Goal: Communication & Community: Answer question/provide support

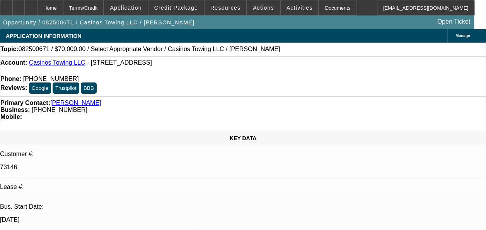
select select "0"
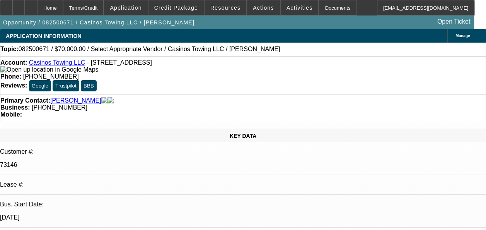
select select "2"
select select "0.1"
select select "1"
select select "2"
select select "4"
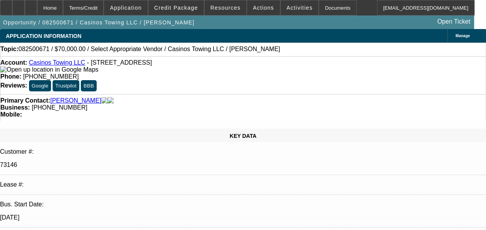
radio input "true"
type textarea "p"
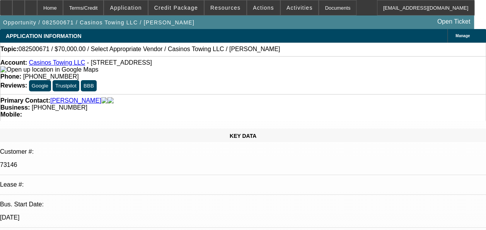
type textarea "Payment history good- On-time/01-early paid off/02-normal lease completion/03-S…"
click at [215, 229] on html "Home Terms/Credit Application Credit Package Resources Actions Activities Docum…" at bounding box center [243, 115] width 486 height 230
drag, startPoint x: 451, startPoint y: 145, endPoint x: 328, endPoint y: 119, distance: 125.6
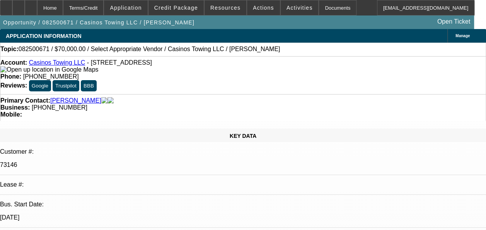
radio input "false"
radio input "true"
select select "0"
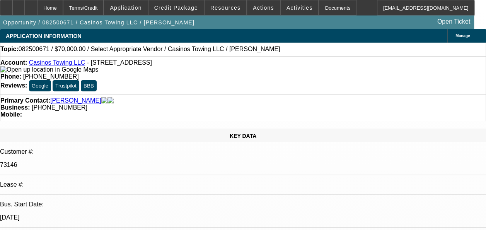
select select "2"
select select "0.1"
select select "1"
select select "2"
select select "4"
